Goal: Task Accomplishment & Management: Complete application form

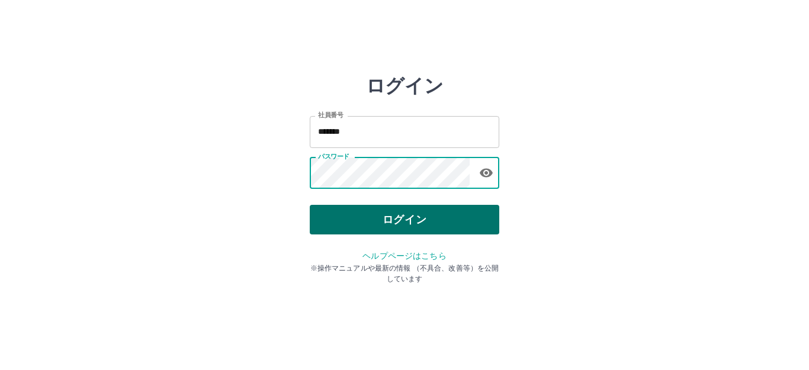
click at [406, 214] on button "ログイン" at bounding box center [405, 220] width 190 height 30
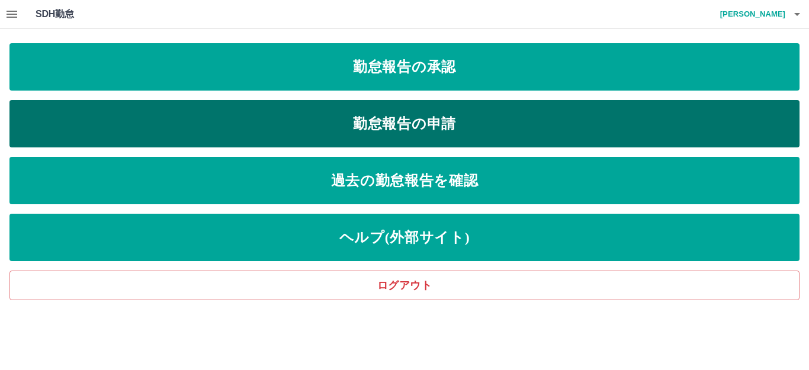
click at [381, 123] on link "勤怠報告の申請" at bounding box center [404, 123] width 790 height 47
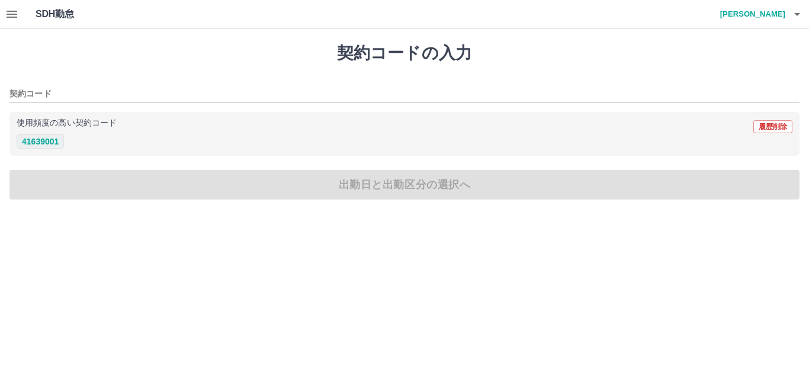
click at [47, 145] on button "41639001" at bounding box center [40, 141] width 47 height 14
type input "********"
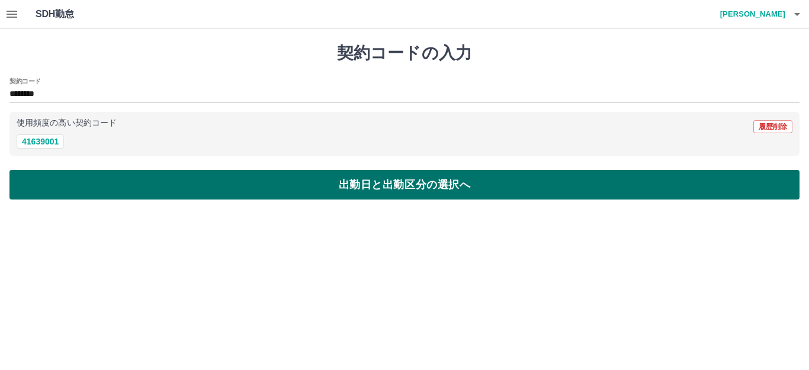
click at [426, 188] on button "出勤日と出勤区分の選択へ" at bounding box center [404, 185] width 790 height 30
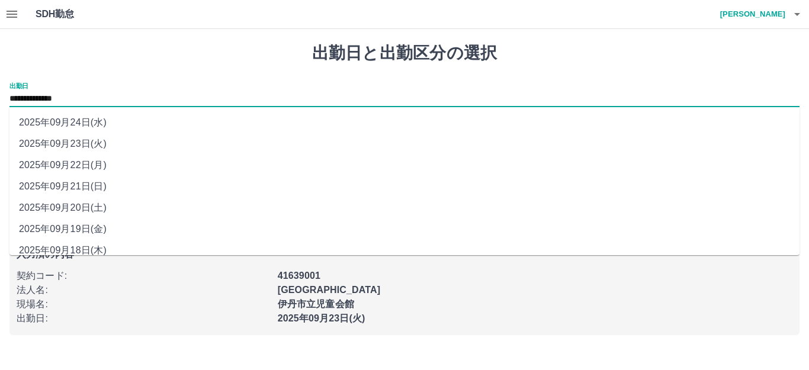
click at [105, 97] on input "**********" at bounding box center [404, 99] width 790 height 15
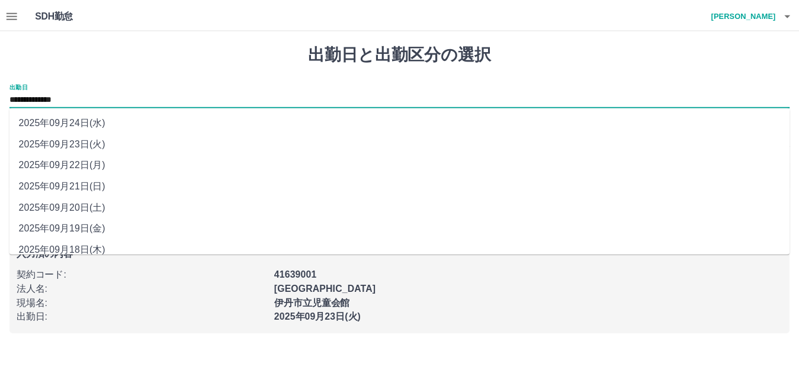
scroll to position [53, 0]
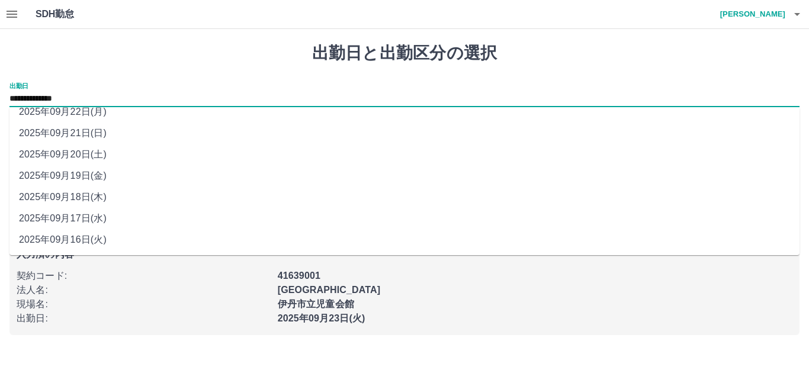
click at [159, 238] on li "2025年09月16日(火)" at bounding box center [404, 239] width 790 height 21
type input "**********"
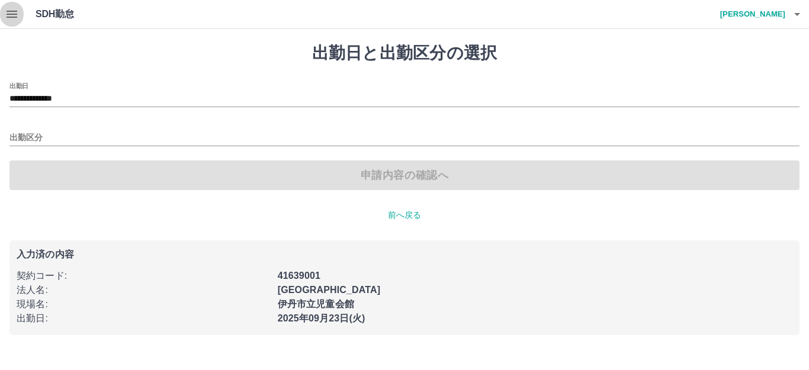
click at [7, 17] on icon "button" at bounding box center [12, 14] width 11 height 7
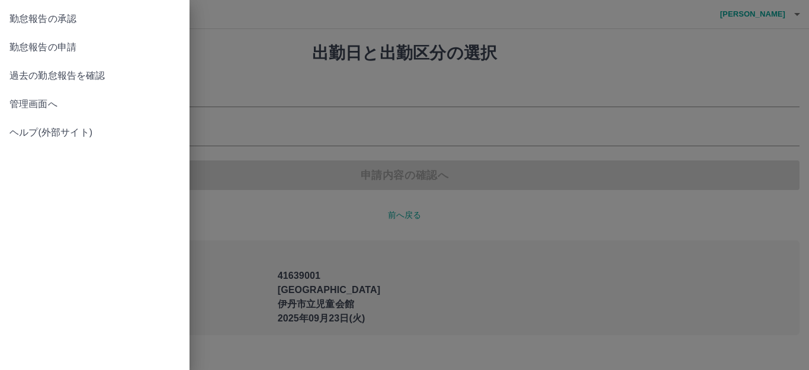
click at [36, 23] on span "勤怠報告の承認" at bounding box center [94, 19] width 171 height 14
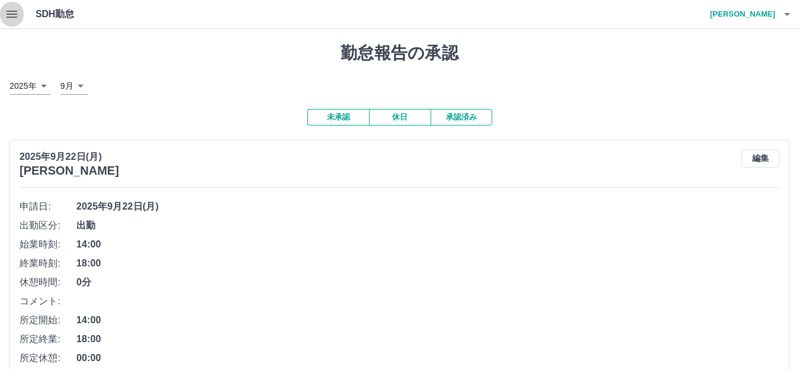
click at [9, 18] on icon "button" at bounding box center [12, 14] width 11 height 7
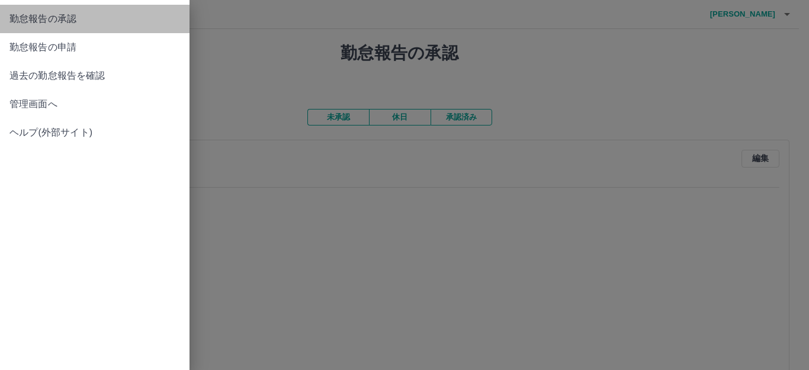
click at [12, 18] on span "勤怠報告の承認" at bounding box center [94, 19] width 171 height 14
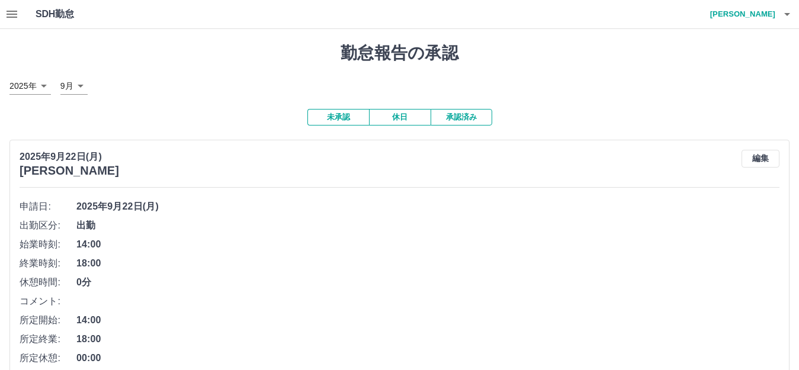
click at [328, 121] on button "未承認" at bounding box center [338, 117] width 62 height 17
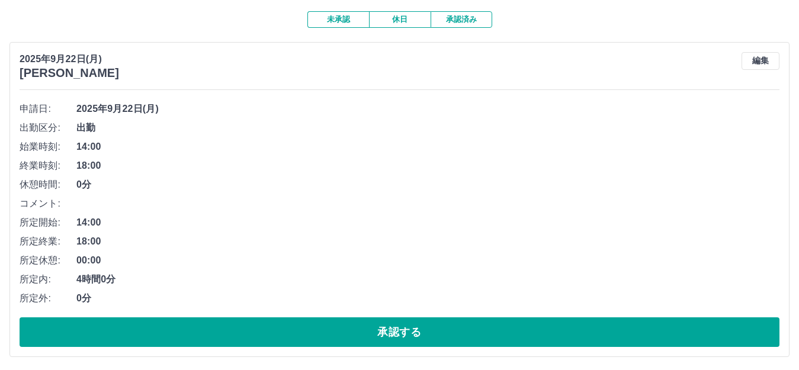
scroll to position [118, 0]
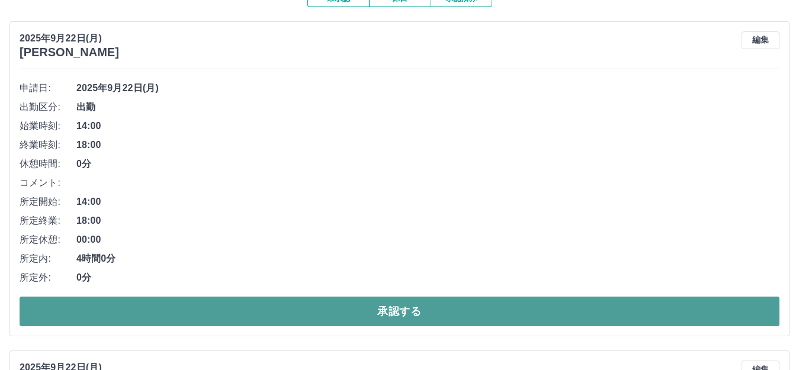
click at [502, 314] on button "承認する" at bounding box center [400, 312] width 760 height 30
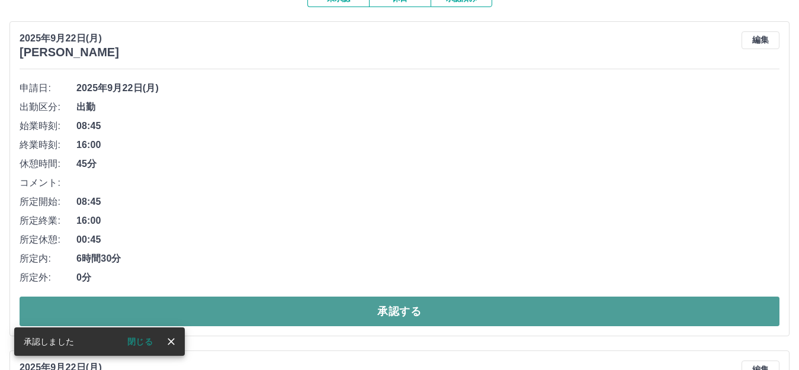
click at [524, 316] on button "承認する" at bounding box center [400, 312] width 760 height 30
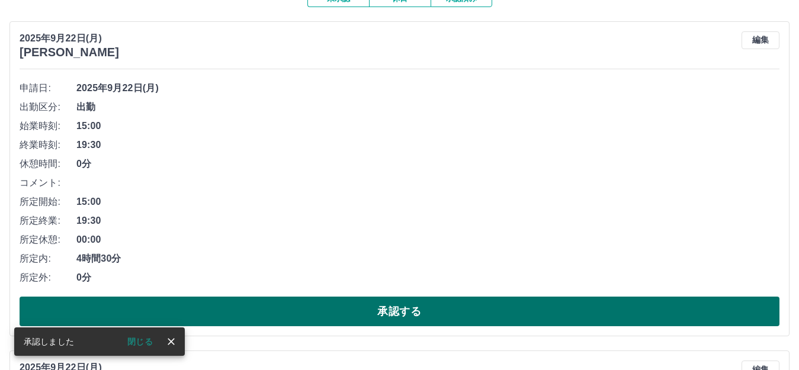
click at [474, 308] on button "承認する" at bounding box center [400, 312] width 760 height 30
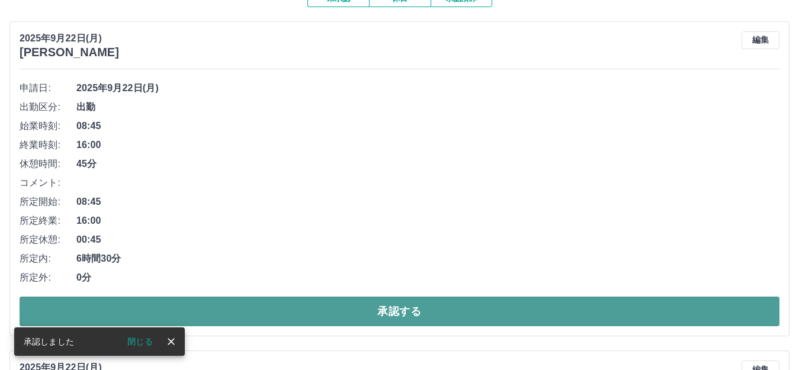
click at [450, 306] on button "承認する" at bounding box center [400, 312] width 760 height 30
click at [434, 315] on button "承認する" at bounding box center [400, 312] width 760 height 30
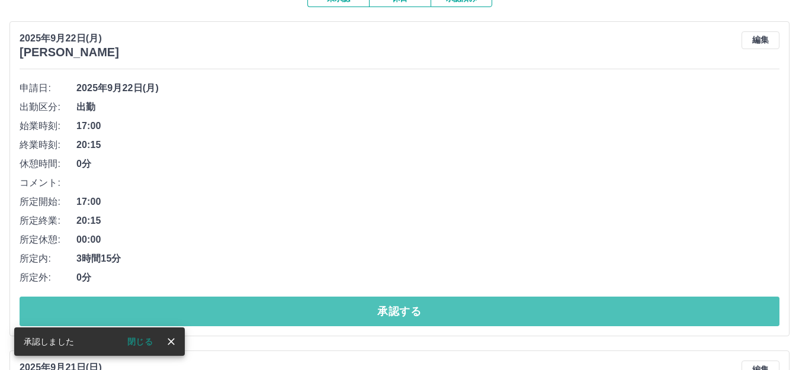
click at [434, 315] on button "承認する" at bounding box center [400, 312] width 760 height 30
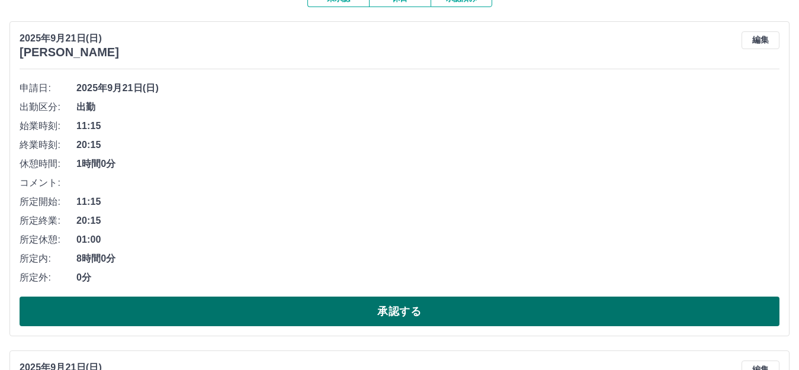
click at [390, 313] on button "承認する" at bounding box center [400, 312] width 760 height 30
